Goal: Task Accomplishment & Management: Use online tool/utility

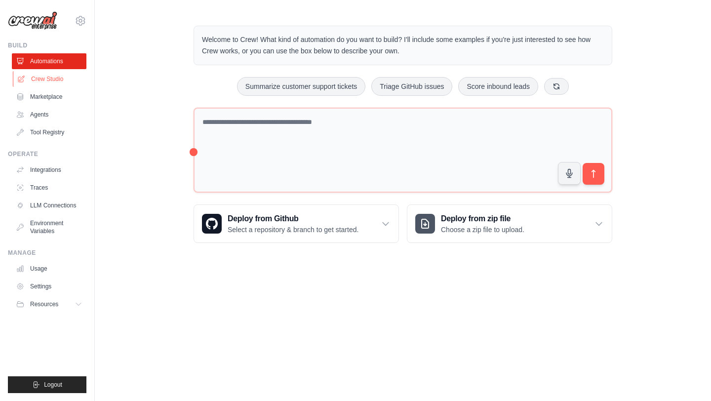
click at [48, 82] on link "Crew Studio" at bounding box center [50, 79] width 75 height 16
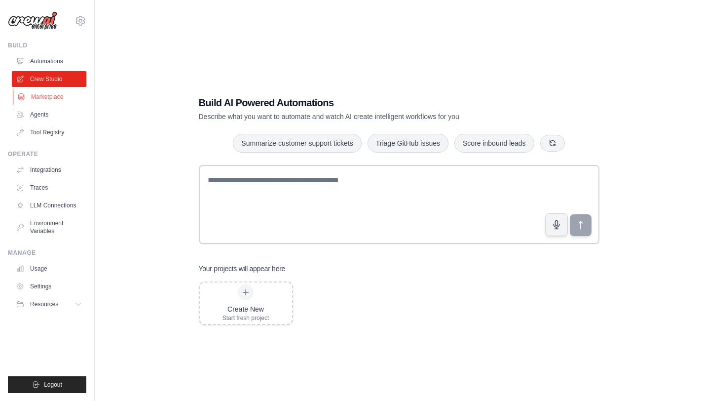
click at [48, 91] on link "Marketplace" at bounding box center [50, 97] width 75 height 16
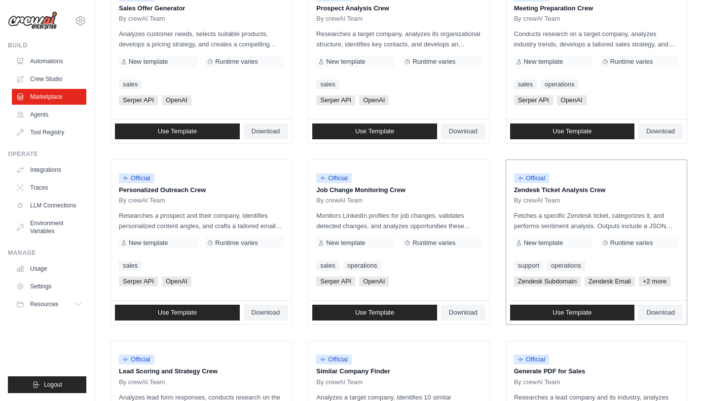
scroll to position [514, 0]
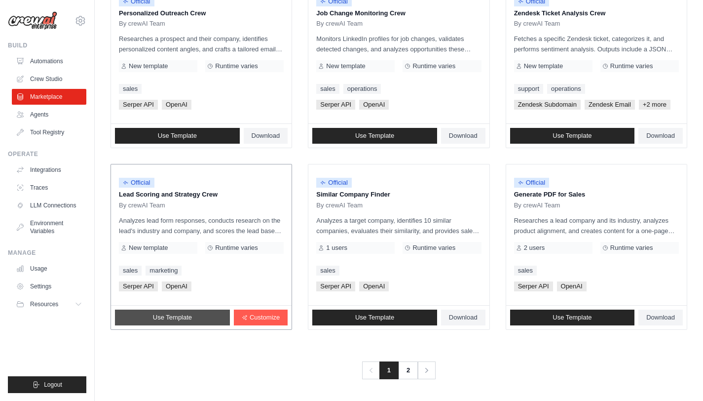
click at [185, 316] on span "Use Template" at bounding box center [172, 317] width 39 height 8
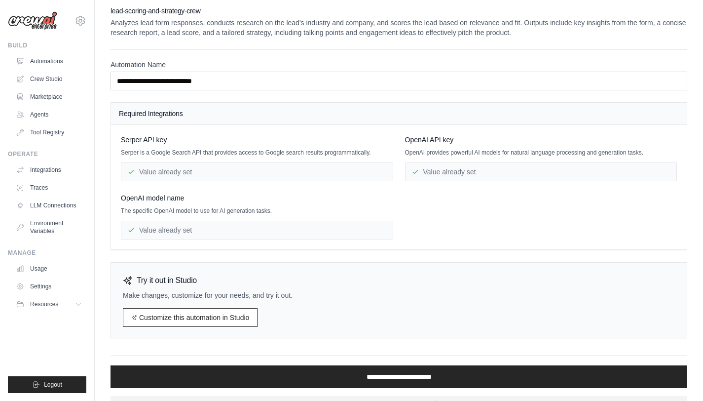
scroll to position [25, 0]
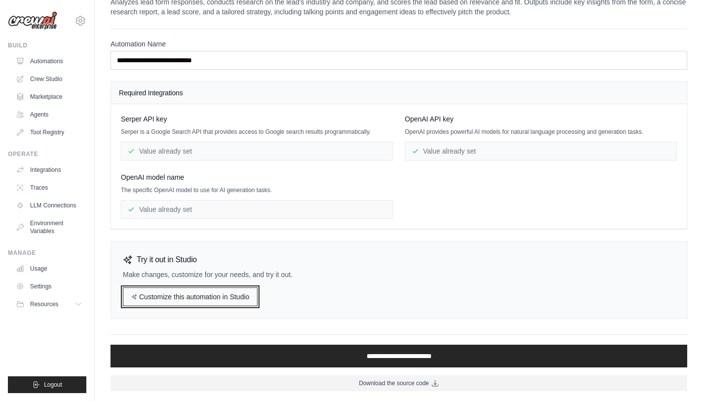
click at [226, 297] on link "Customize this automation in Studio" at bounding box center [190, 296] width 135 height 19
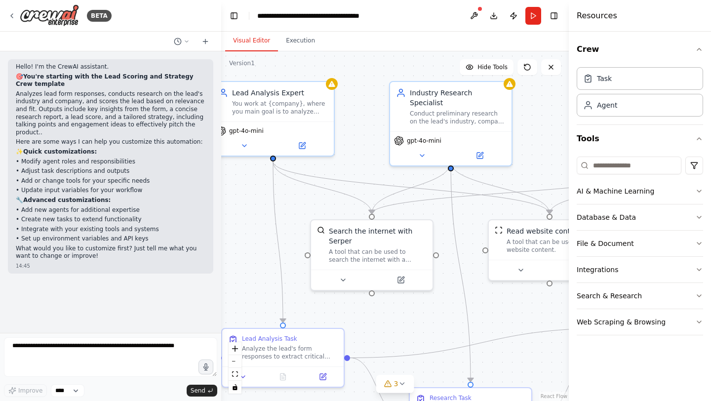
click at [704, 189] on div "Crew Task Agent Tools AI & Machine Learning Database & Data File & Document Int…" at bounding box center [639, 216] width 142 height 369
click at [695, 192] on icon "button" at bounding box center [699, 191] width 8 height 8
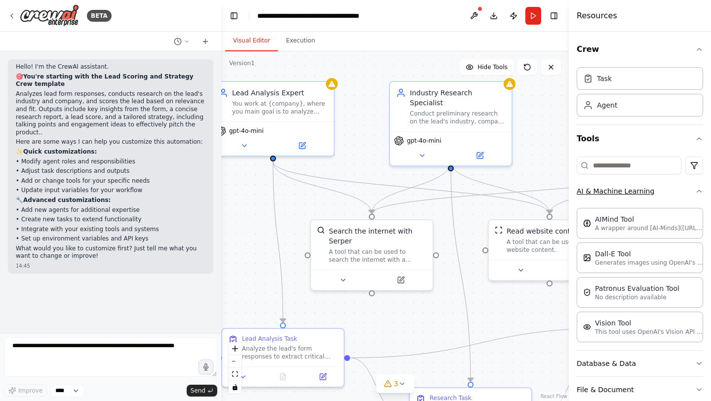
click at [695, 191] on icon "button" at bounding box center [699, 191] width 8 height 8
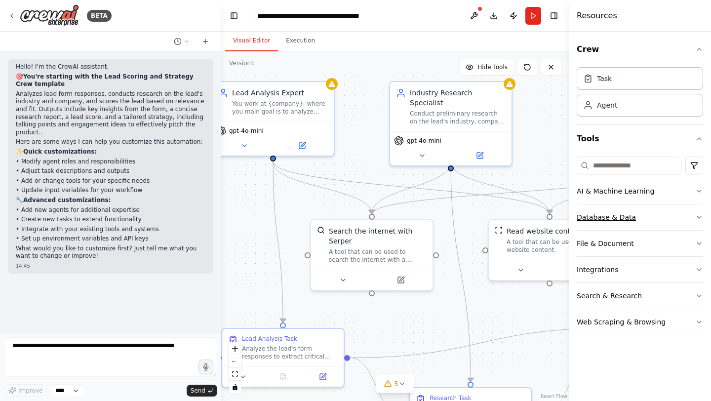
click at [693, 211] on button "Database & Data" at bounding box center [639, 217] width 126 height 26
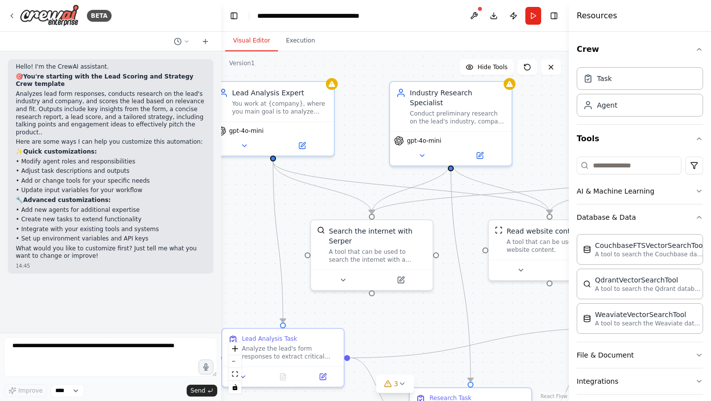
click at [695, 215] on div "Crew Task Agent Tools AI & Machine Learning Database & Data CouchbaseFTSVectorS…" at bounding box center [639, 216] width 142 height 369
click at [695, 354] on icon "button" at bounding box center [699, 355] width 8 height 8
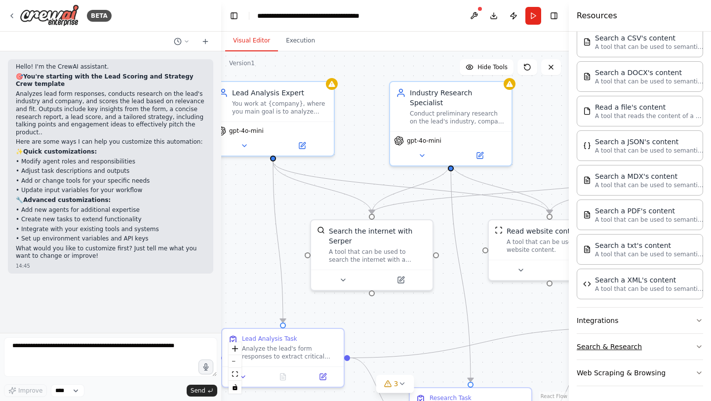
scroll to position [346, 0]
click at [235, 15] on button "Toggle Left Sidebar" at bounding box center [234, 16] width 14 height 14
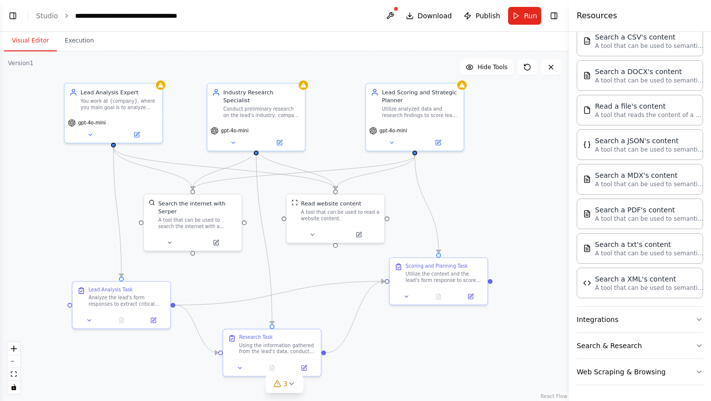
drag, startPoint x: 40, startPoint y: 226, endPoint x: 87, endPoint y: 209, distance: 49.3
click at [87, 209] on div ".deletable-edge-delete-btn { width: 20px; height: 20px; border: 0px solid #ffff…" at bounding box center [284, 225] width 568 height 349
drag, startPoint x: 180, startPoint y: 226, endPoint x: 184, endPoint y: 230, distance: 5.2
click at [184, 230] on div "Search the internet with Serper A tool that can be used to search the internet …" at bounding box center [193, 212] width 98 height 39
click at [504, 215] on div ".deletable-edge-delete-btn { width: 20px; height: 20px; border: 0px solid #ffff…" at bounding box center [284, 225] width 568 height 349
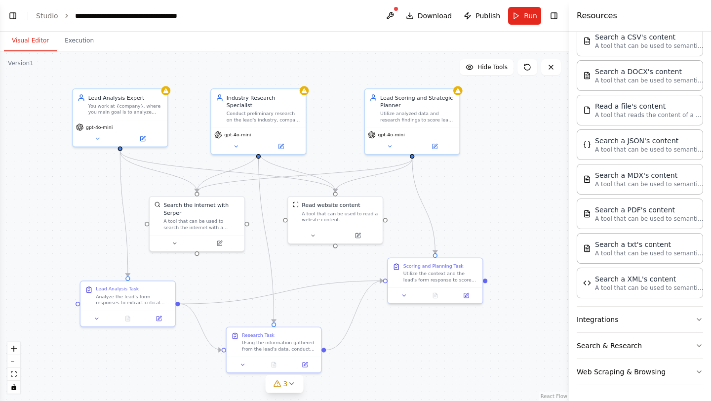
click at [515, 211] on div ".deletable-edge-delete-btn { width: 20px; height: 20px; border: 0px solid #ffff…" at bounding box center [284, 225] width 568 height 349
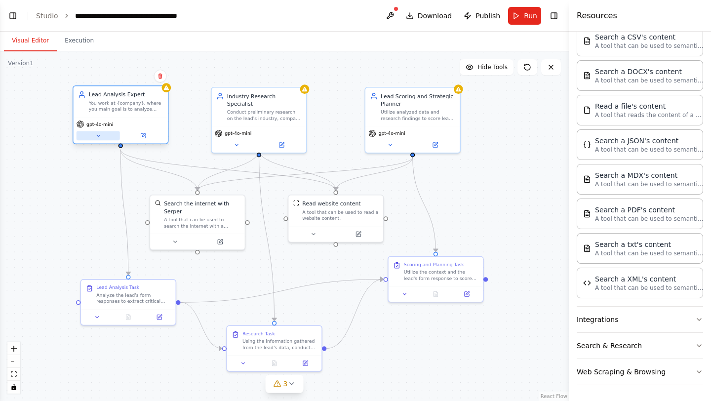
click at [100, 137] on icon at bounding box center [98, 136] width 6 height 6
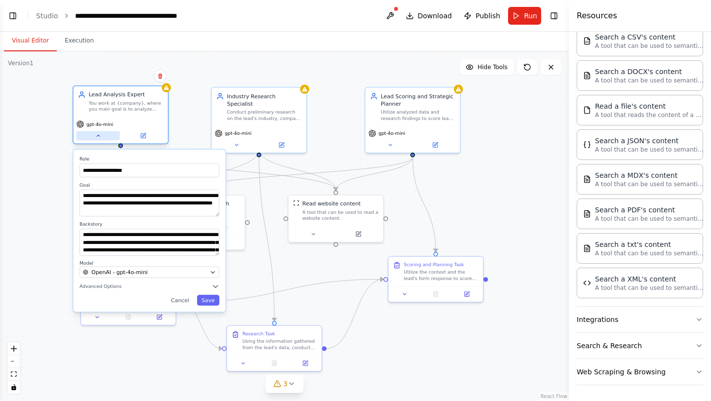
click at [100, 137] on icon at bounding box center [98, 136] width 6 height 6
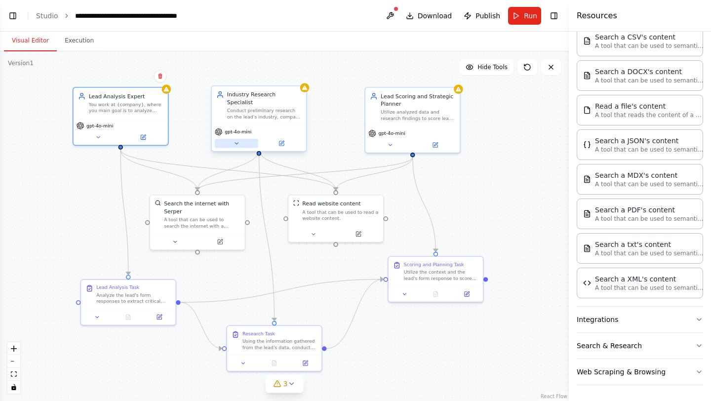
click at [235, 143] on icon at bounding box center [236, 143] width 3 height 1
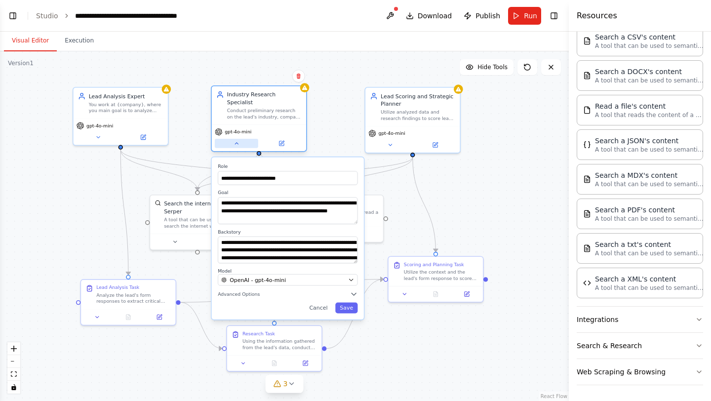
click at [235, 143] on icon at bounding box center [236, 143] width 3 height 1
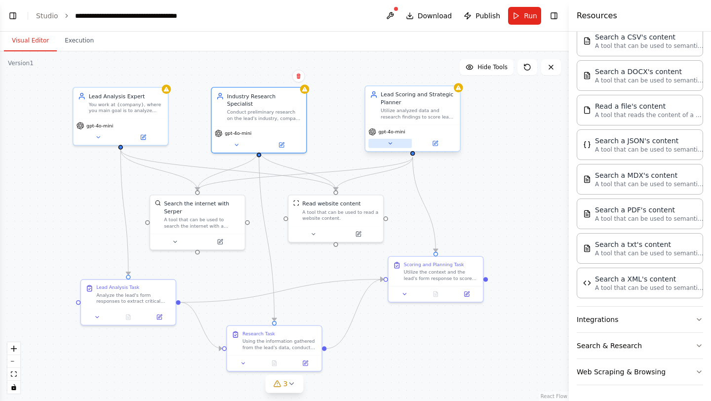
click at [389, 141] on icon at bounding box center [390, 143] width 6 height 6
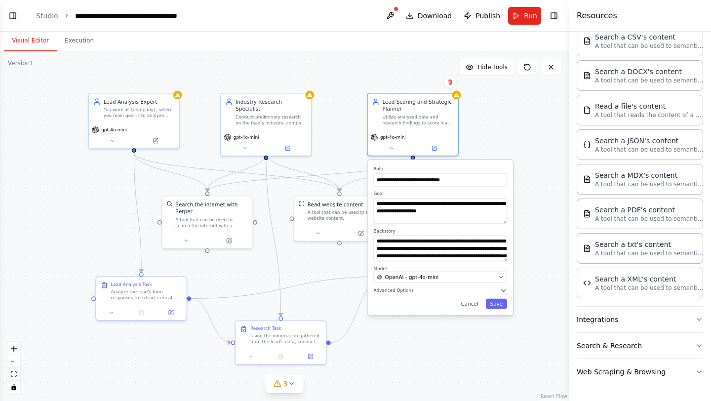
click at [516, 126] on div ".deletable-edge-delete-btn { width: 20px; height: 20px; border: 0px solid #ffff…" at bounding box center [284, 225] width 568 height 349
click at [515, 127] on div ".deletable-edge-delete-btn { width: 20px; height: 20px; border: 0px solid #ffff…" at bounding box center [284, 225] width 568 height 349
click at [474, 304] on button "Cancel" at bounding box center [469, 304] width 26 height 10
click at [414, 130] on div "gpt-4o-mini" at bounding box center [413, 141] width 90 height 25
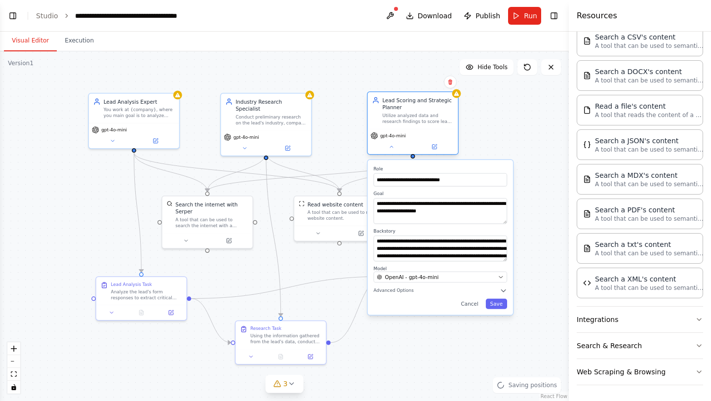
click at [412, 118] on div "Utilize analyzed data and research findings to score leads and suggest an appro…" at bounding box center [417, 118] width 71 height 12
click at [411, 288] on span "Advanced Options" at bounding box center [394, 291] width 40 height 6
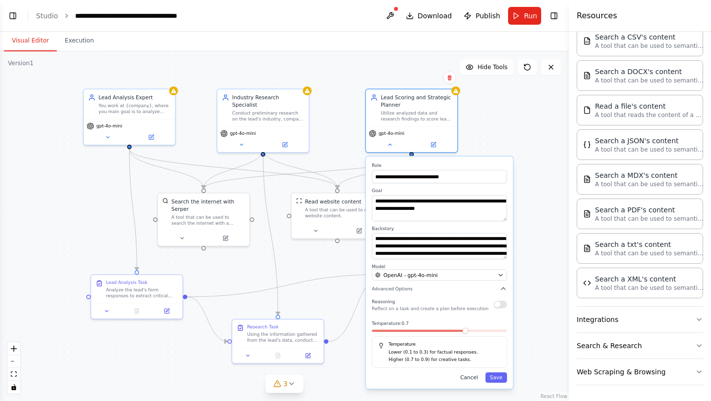
click at [470, 376] on button "Cancel" at bounding box center [468, 377] width 27 height 10
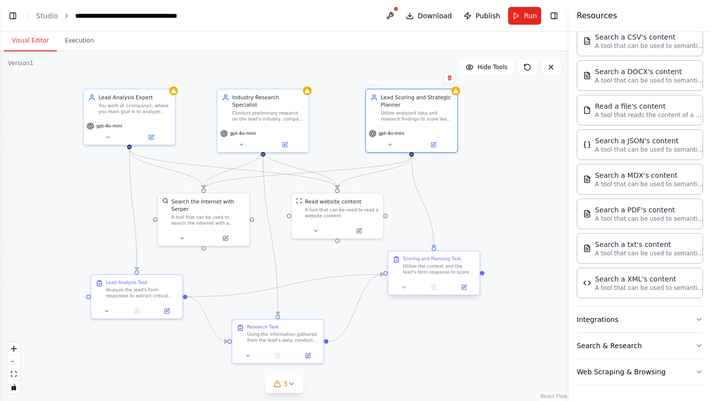
click at [438, 267] on div "Utilize the context and the lead's form response to score the lead. Consider fa…" at bounding box center [439, 269] width 72 height 12
click at [435, 264] on div "Utilize the context and the lead's form response to score the lead. Consider fa…" at bounding box center [439, 269] width 72 height 12
click at [406, 260] on div "Scoring and Planning Task" at bounding box center [432, 259] width 58 height 6
click at [406, 285] on icon at bounding box center [404, 287] width 6 height 6
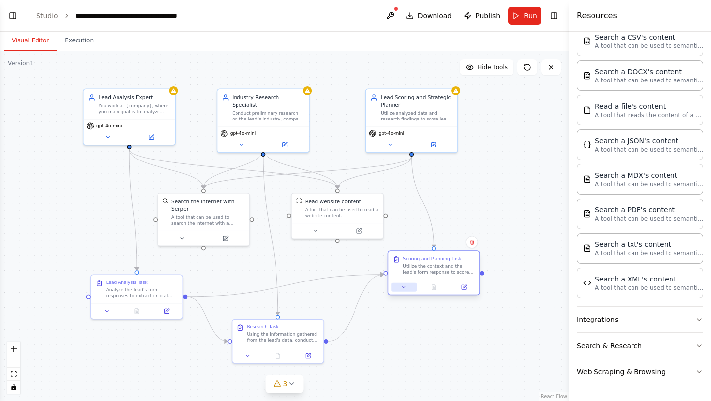
click at [401, 289] on icon at bounding box center [404, 287] width 6 height 6
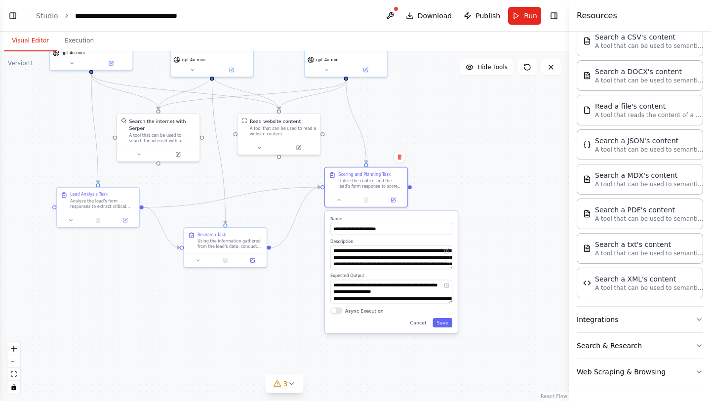
drag, startPoint x: 507, startPoint y: 235, endPoint x: 434, endPoint y: 171, distance: 97.2
click at [434, 171] on div ".deletable-edge-delete-btn { width: 20px; height: 20px; border: 0px solid #ffff…" at bounding box center [284, 225] width 568 height 349
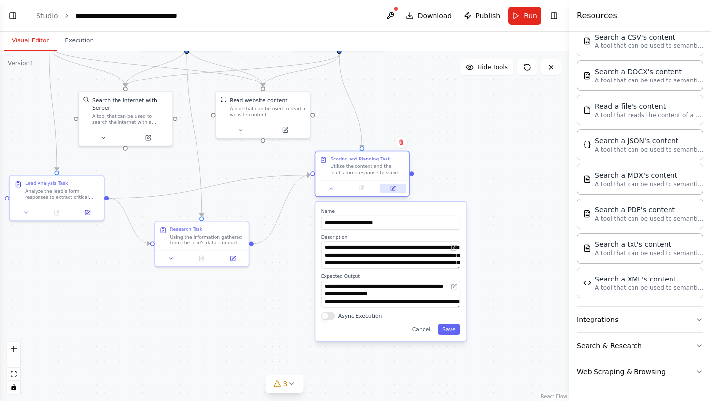
click at [392, 189] on icon at bounding box center [392, 188] width 4 height 4
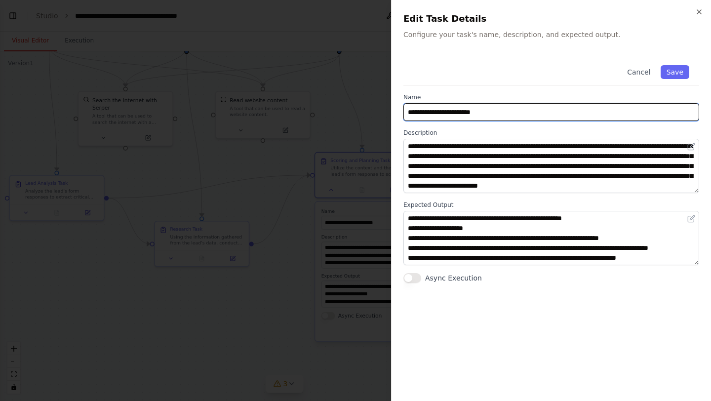
click at [544, 112] on input "**********" at bounding box center [551, 112] width 296 height 18
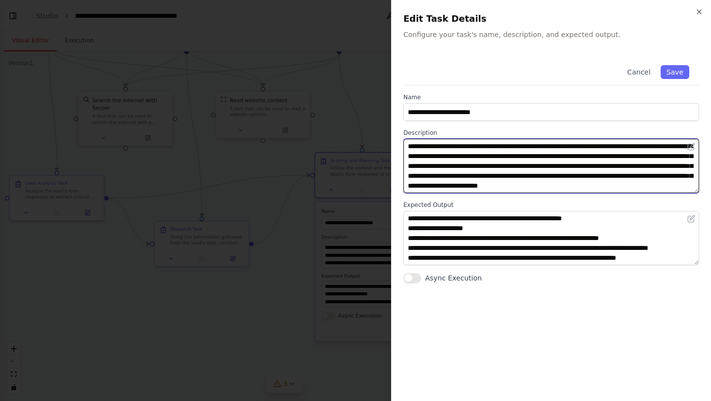
click at [538, 155] on textarea "**********" at bounding box center [551, 166] width 296 height 54
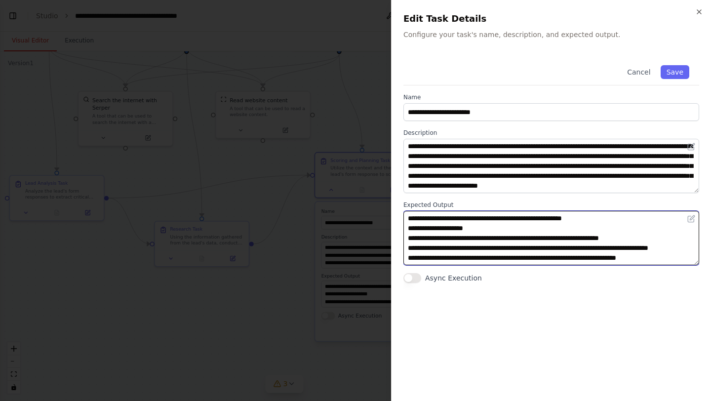
click at [544, 231] on textarea "**********" at bounding box center [551, 238] width 296 height 54
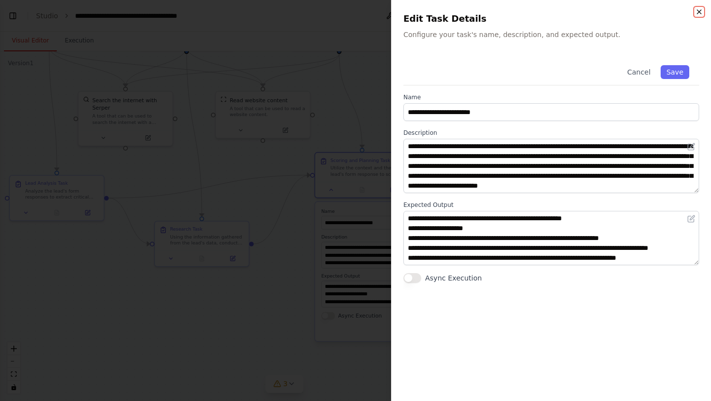
click at [697, 10] on icon "button" at bounding box center [699, 12] width 8 height 8
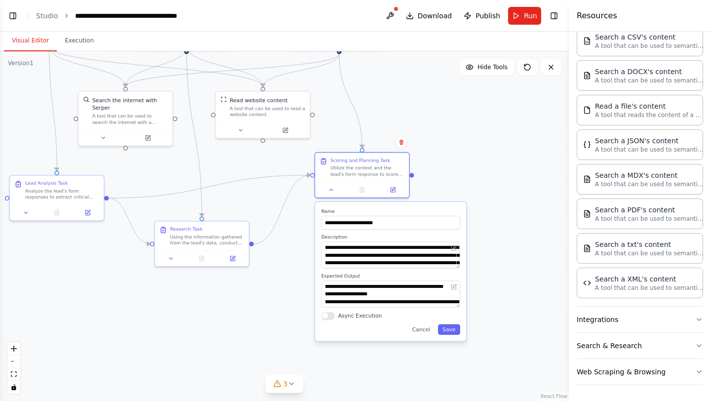
click at [549, 155] on div ".deletable-edge-delete-btn { width: 20px; height: 20px; border: 0px solid #ffff…" at bounding box center [284, 225] width 568 height 349
click at [680, 322] on button "Integrations" at bounding box center [639, 319] width 126 height 26
click at [683, 321] on button "Integrations" at bounding box center [639, 319] width 126 height 26
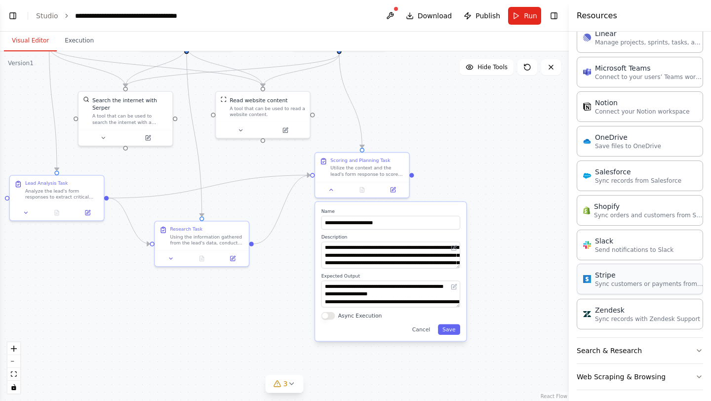
scroll to position [1045, 0]
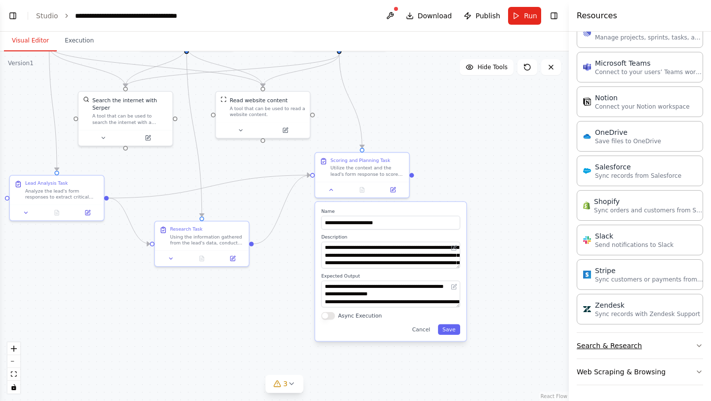
click at [684, 347] on button "Search & Research" at bounding box center [639, 346] width 126 height 26
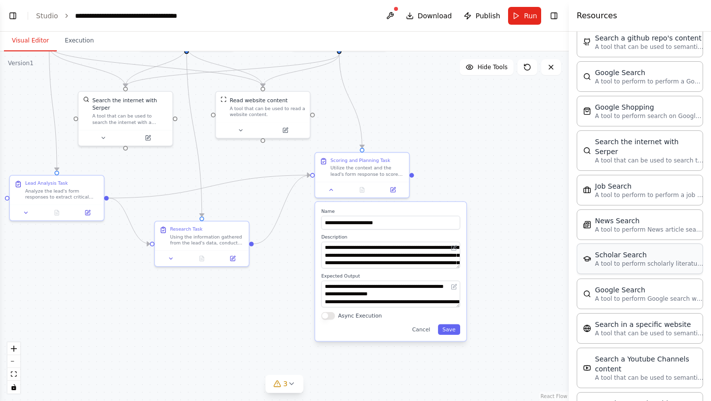
scroll to position [1469, 0]
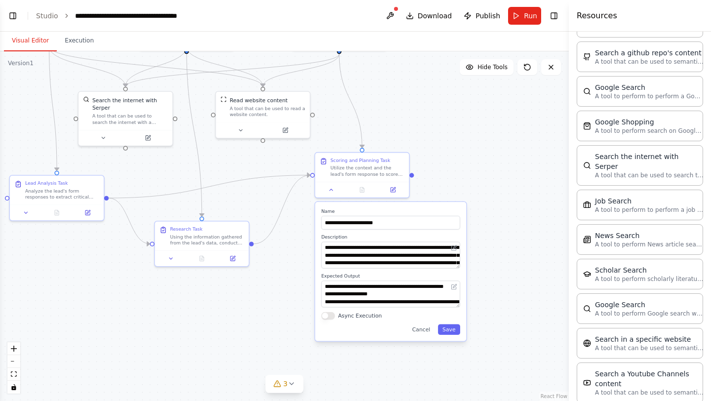
click at [330, 317] on button "Async Execution" at bounding box center [328, 315] width 14 height 7
click at [386, 331] on div "Cancel Save" at bounding box center [390, 329] width 139 height 11
click at [281, 383] on div "3" at bounding box center [280, 383] width 14 height 10
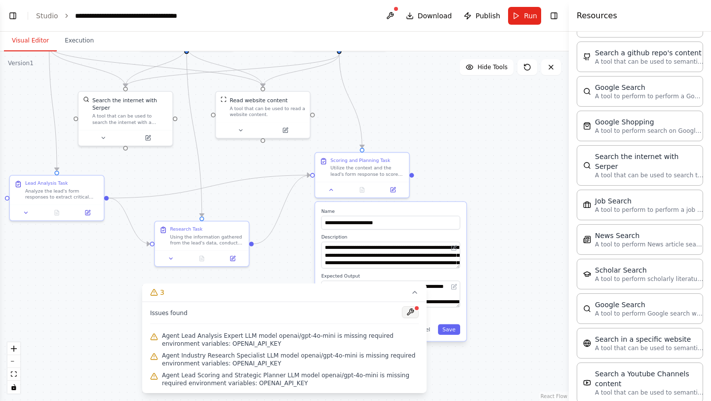
click at [412, 312] on button at bounding box center [410, 312] width 17 height 12
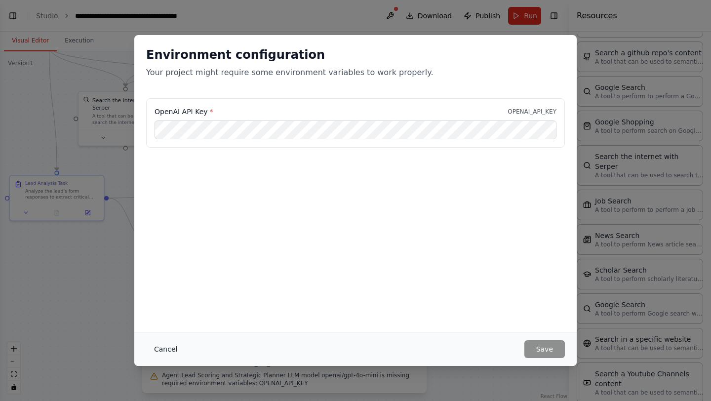
click at [176, 348] on button "Cancel" at bounding box center [165, 349] width 39 height 18
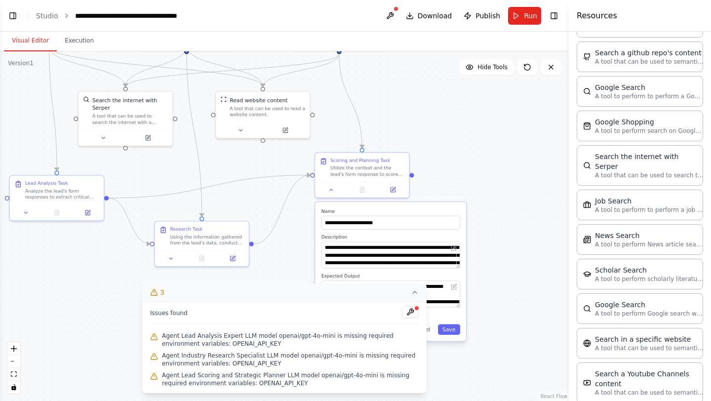
click at [413, 292] on icon at bounding box center [415, 292] width 8 height 8
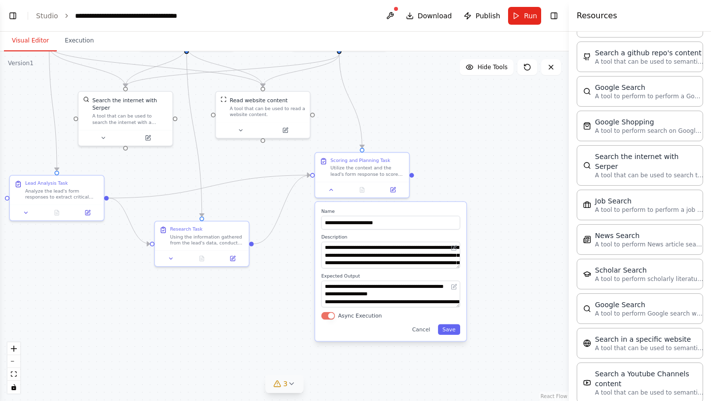
click at [509, 244] on div ".deletable-edge-delete-btn { width: 20px; height: 20px; border: 0px solid #ffff…" at bounding box center [284, 225] width 568 height 349
click at [393, 13] on button at bounding box center [390, 16] width 16 height 18
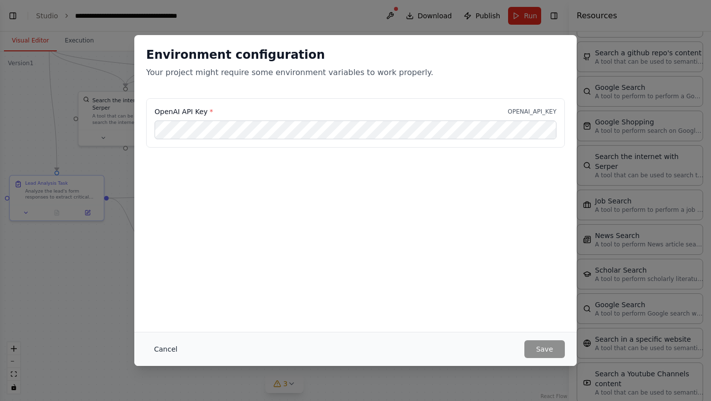
click at [163, 346] on button "Cancel" at bounding box center [165, 349] width 39 height 18
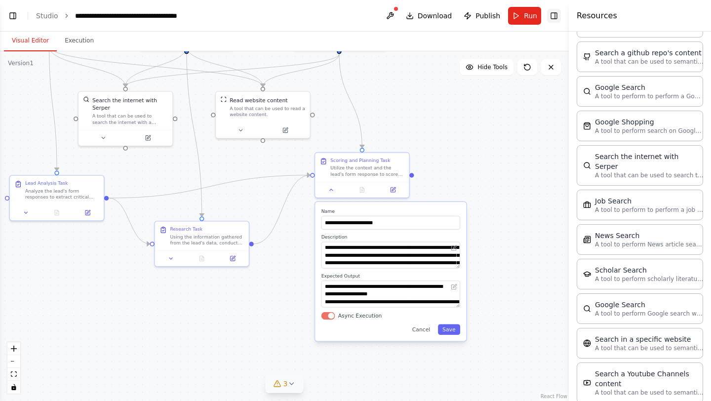
click at [557, 9] on button "Toggle Right Sidebar" at bounding box center [554, 16] width 14 height 14
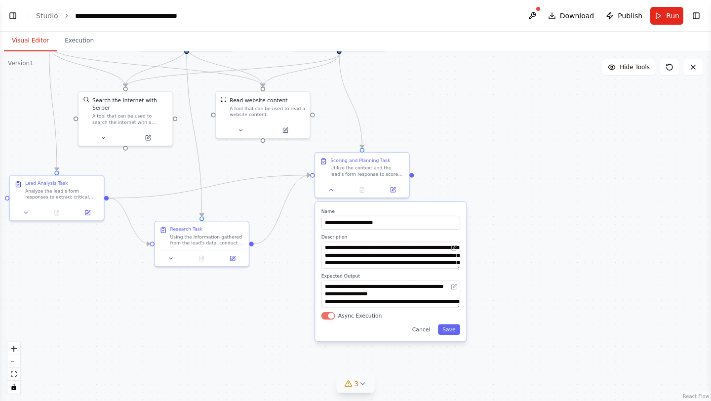
click at [571, 150] on div ".deletable-edge-delete-btn { width: 20px; height: 20px; border: 0px solid #ffff…" at bounding box center [355, 225] width 711 height 349
click at [14, 19] on button "Toggle Left Sidebar" at bounding box center [13, 16] width 14 height 14
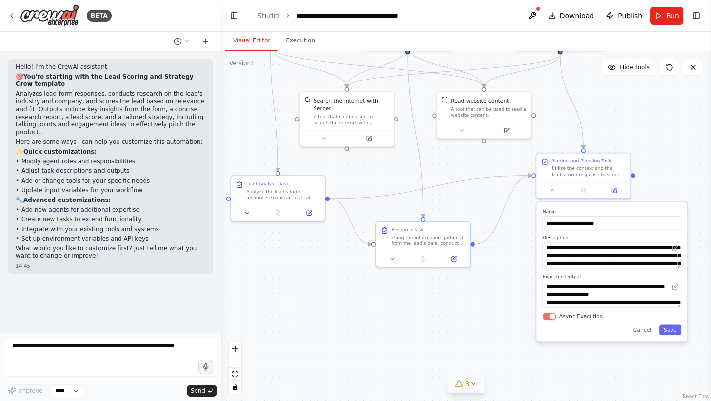
click at [205, 41] on icon at bounding box center [205, 41] width 8 height 8
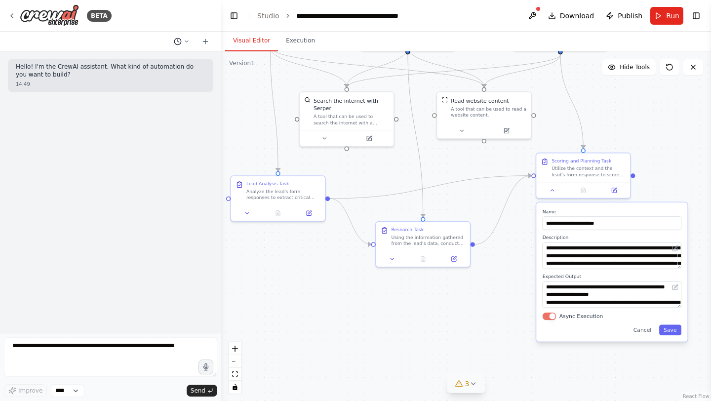
click at [185, 40] on icon at bounding box center [187, 41] width 6 height 6
click at [81, 330] on div at bounding box center [110, 200] width 221 height 401
click at [76, 392] on select "****" at bounding box center [68, 390] width 34 height 13
click at [95, 283] on div "Hello! I'm the CrewAI assistant. What kind of automation do you want to build? …" at bounding box center [110, 191] width 221 height 281
click at [194, 357] on textarea at bounding box center [110, 356] width 213 height 39
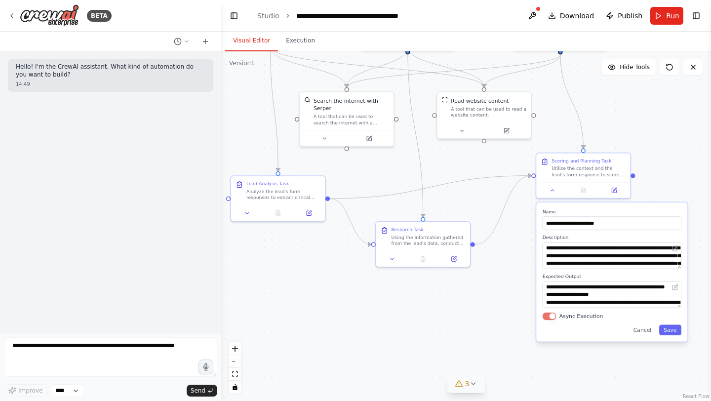
click at [184, 273] on div "Hello! I'm the CrewAI assistant. What kind of automation do you want to build? …" at bounding box center [110, 191] width 221 height 281
click at [302, 310] on div ".deletable-edge-delete-btn { width: 20px; height: 20px; border: 0px solid #ffff…" at bounding box center [465, 225] width 489 height 349
click at [231, 22] on button "Toggle Left Sidebar" at bounding box center [234, 16] width 14 height 14
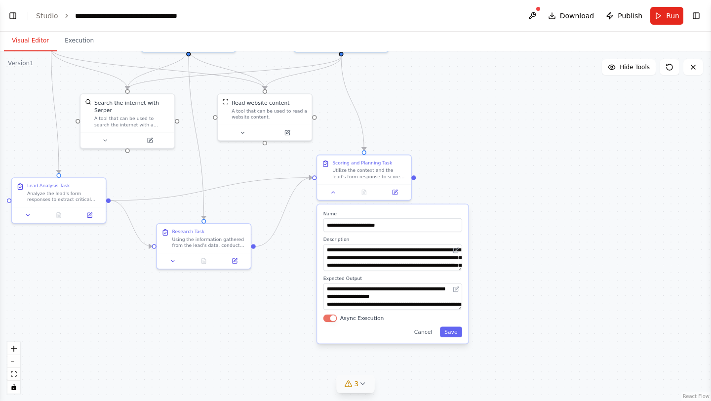
drag, startPoint x: 536, startPoint y: 185, endPoint x: 625, endPoint y: 207, distance: 91.5
click at [625, 207] on div ".deletable-edge-delete-btn { width: 20px; height: 20px; border: 0px solid #ffff…" at bounding box center [355, 225] width 711 height 349
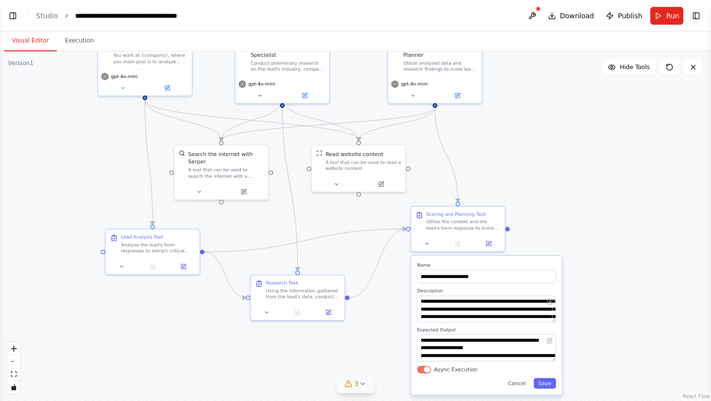
drag, startPoint x: 615, startPoint y: 199, endPoint x: 621, endPoint y: 231, distance: 32.1
click at [621, 231] on div ".deletable-edge-delete-btn { width: 20px; height: 20px; border: 0px solid #ffff…" at bounding box center [355, 225] width 711 height 349
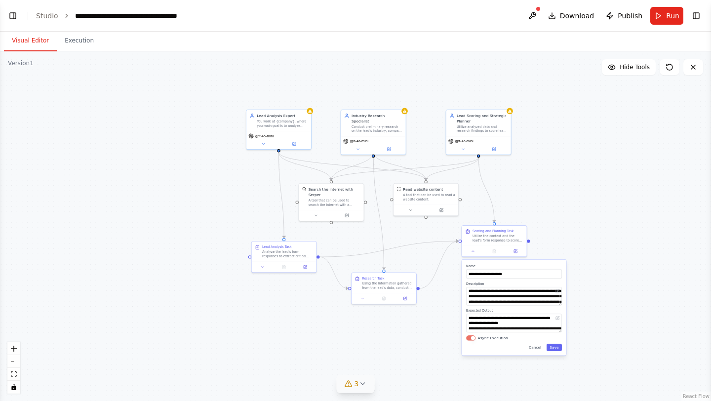
drag, startPoint x: 609, startPoint y: 209, endPoint x: 593, endPoint y: 218, distance: 18.8
click at [593, 218] on div ".deletable-edge-delete-btn { width: 20px; height: 20px; border: 0px solid #ffff…" at bounding box center [355, 225] width 711 height 349
click at [8, 19] on button "Toggle Left Sidebar" at bounding box center [13, 16] width 14 height 14
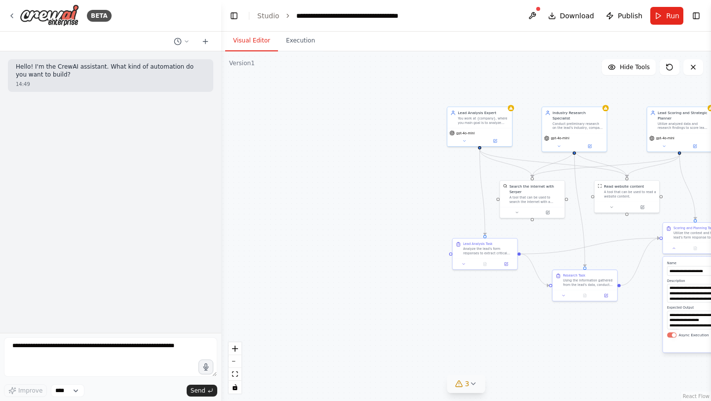
drag, startPoint x: 268, startPoint y: 129, endPoint x: 250, endPoint y: 143, distance: 23.3
click at [245, 144] on div ".deletable-edge-delete-btn { width: 20px; height: 20px; border: 0px solid #ffff…" at bounding box center [465, 225] width 489 height 349
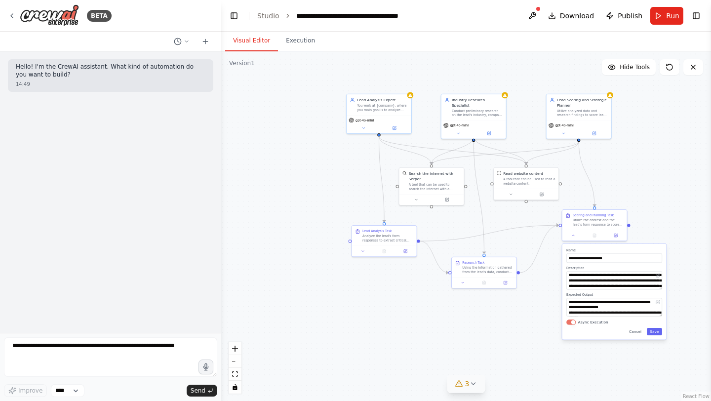
drag, startPoint x: 340, startPoint y: 172, endPoint x: 348, endPoint y: 192, distance: 21.7
click at [244, 153] on div ".deletable-edge-delete-btn { width: 20px; height: 20px; border: 0px solid #ffff…" at bounding box center [465, 225] width 489 height 349
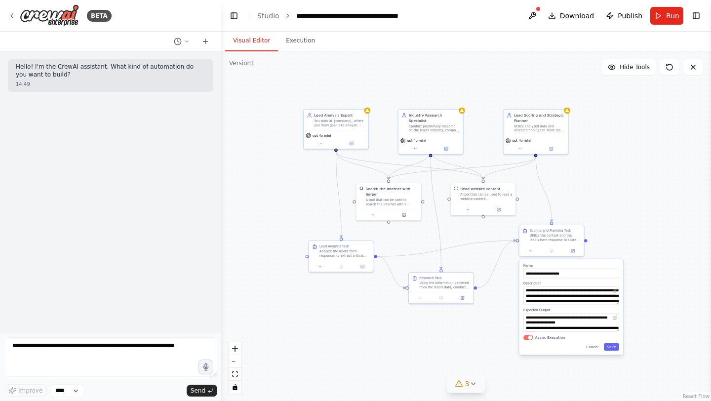
drag, startPoint x: 645, startPoint y: 164, endPoint x: 618, endPoint y: 170, distance: 28.3
click at [618, 170] on div ".deletable-edge-delete-btn { width: 20px; height: 20px; border: 0px solid #ffff…" at bounding box center [465, 225] width 489 height 349
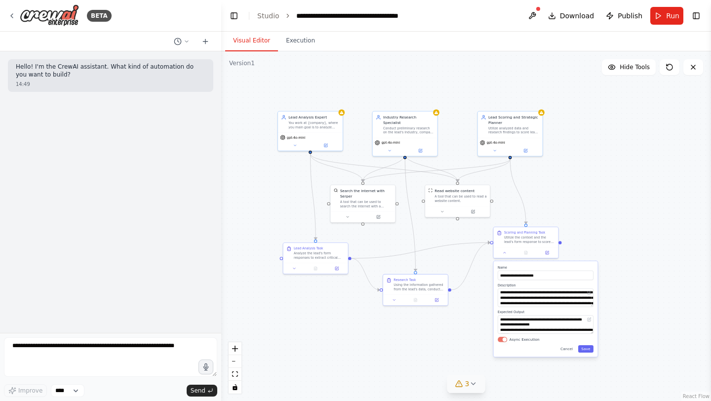
click at [622, 169] on div ".deletable-edge-delete-btn { width: 20px; height: 20px; border: 0px solid #ffff…" at bounding box center [465, 225] width 489 height 349
click at [675, 14] on span "Run" at bounding box center [672, 16] width 13 height 10
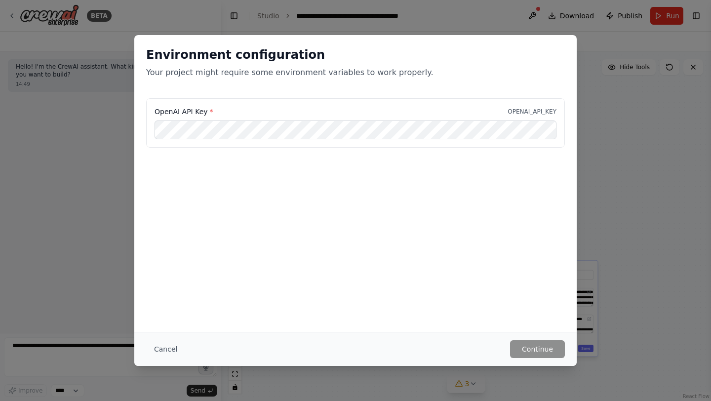
click at [169, 351] on button "Cancel" at bounding box center [165, 349] width 39 height 18
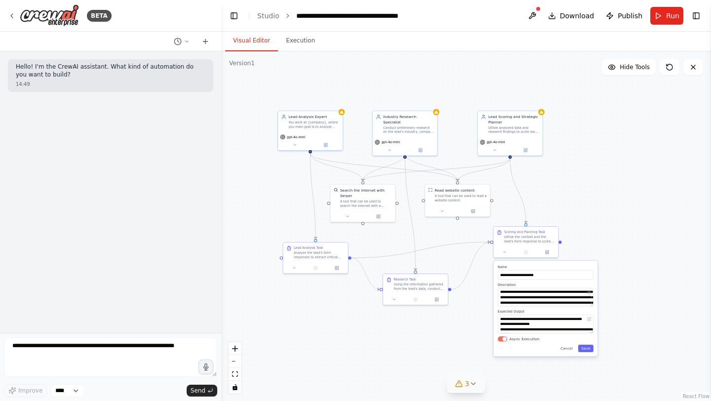
click at [593, 166] on div ".deletable-edge-delete-btn { width: 20px; height: 20px; border: 0px solid #ffff…" at bounding box center [465, 225] width 489 height 349
